Goal: Navigation & Orientation: Find specific page/section

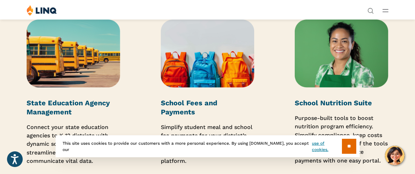
scroll to position [1029, 0]
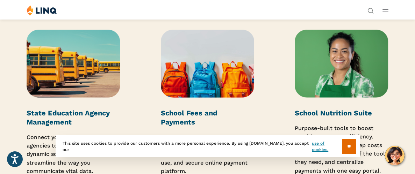
click at [383, 12] on line "Open Main Menu" at bounding box center [385, 12] width 5 height 0
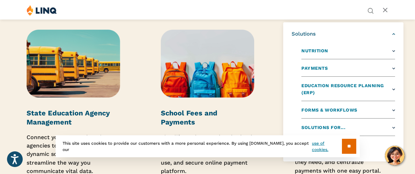
click at [386, 37] on link "Solutions" at bounding box center [343, 33] width 103 height 7
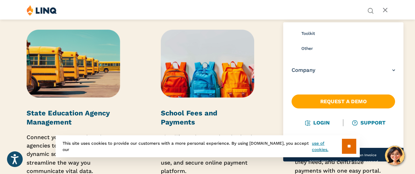
scroll to position [312, 0]
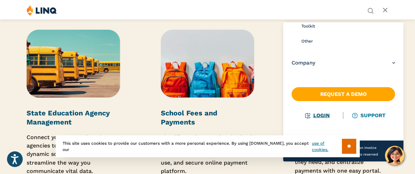
click at [322, 117] on link "Login" at bounding box center [317, 116] width 24 height 6
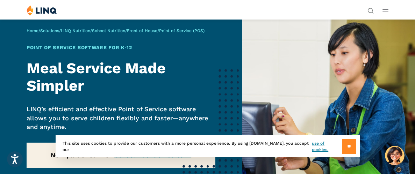
click at [348, 149] on input "**" at bounding box center [349, 146] width 14 height 15
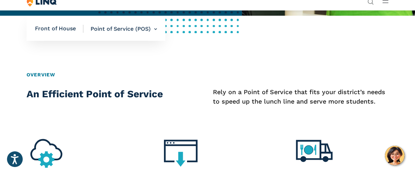
scroll to position [204, 0]
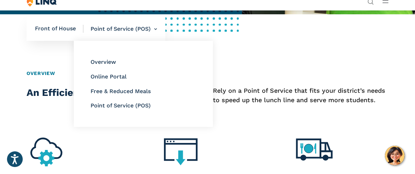
click at [130, 34] on li "Point of Service (POS) Overview Online Portal Free & Reduced Meals Point of Ser…" at bounding box center [120, 29] width 73 height 24
click at [118, 79] on link "Online Portal" at bounding box center [109, 76] width 36 height 7
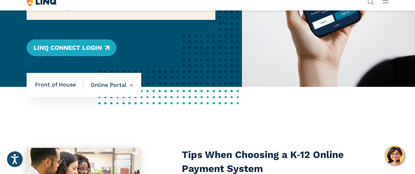
scroll to position [131, 0]
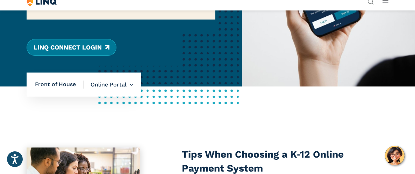
click at [89, 53] on link "LINQ Connect Login" at bounding box center [72, 47] width 90 height 17
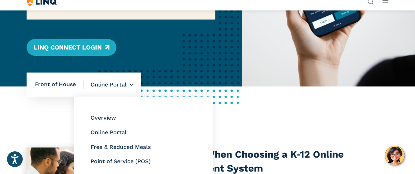
click at [97, 86] on li "Online Portal Overview Online Portal Free & Reduced Meals Point of Service (POS)" at bounding box center [108, 85] width 49 height 24
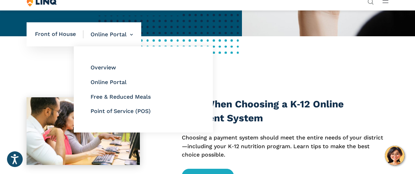
scroll to position [184, 0]
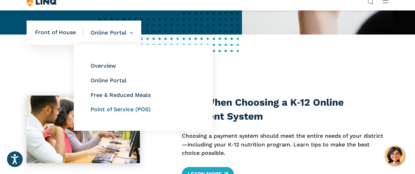
click at [137, 109] on link "Point of Service (POS)" at bounding box center [121, 109] width 60 height 7
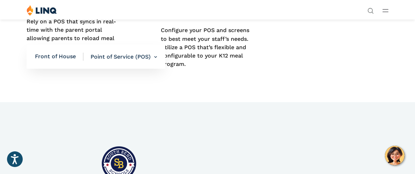
scroll to position [529, 0]
click at [54, 57] on span "Front of House" at bounding box center [59, 57] width 49 height 8
click at [46, 56] on span "Front of House" at bounding box center [59, 57] width 49 height 8
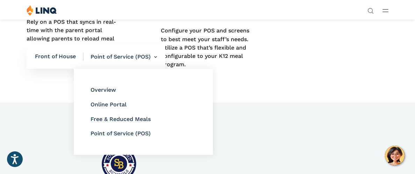
click at [140, 59] on li "Point of Service (POS) Overview Online Portal Free & Reduced Meals Point of Ser…" at bounding box center [120, 57] width 73 height 24
click at [125, 106] on link "Online Portal" at bounding box center [109, 104] width 36 height 7
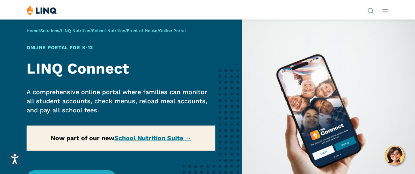
click at [164, 141] on div "Home / Solutions / LINQ Nutrition / School Nutrition / Front of House / Online …" at bounding box center [121, 118] width 242 height 199
click at [149, 139] on div "Home / Solutions / LINQ Nutrition / School Nutrition / Front of House / Online …" at bounding box center [121, 118] width 242 height 199
click at [159, 139] on div "Home / Solutions / LINQ Nutrition / School Nutrition / Front of House / Online …" at bounding box center [121, 118] width 242 height 199
click at [186, 30] on span "Online Portal" at bounding box center [172, 30] width 27 height 5
click at [151, 29] on link "Front of House" at bounding box center [142, 30] width 30 height 5
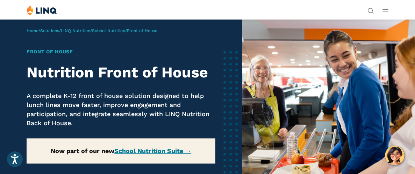
click at [384, 9] on line "Open Main Menu" at bounding box center [385, 9] width 5 height 0
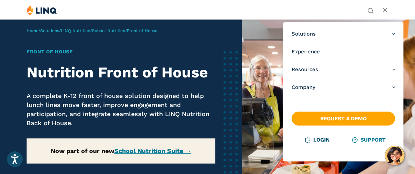
click at [322, 138] on link "Login" at bounding box center [317, 140] width 24 height 6
